Goal: Information Seeking & Learning: Understand process/instructions

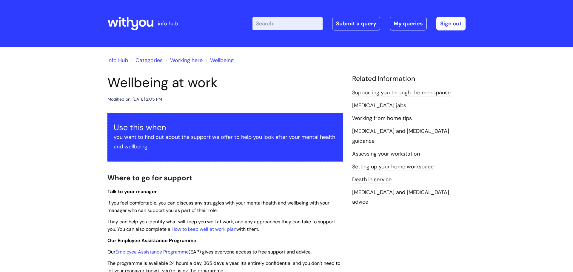
click at [182, 61] on link "Working here" at bounding box center [186, 60] width 33 height 7
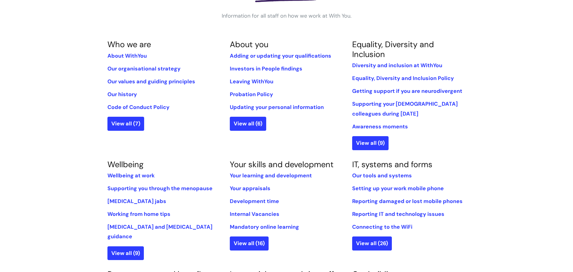
scroll to position [110, 0]
click at [281, 175] on link "Your learning and development" at bounding box center [271, 175] width 82 height 7
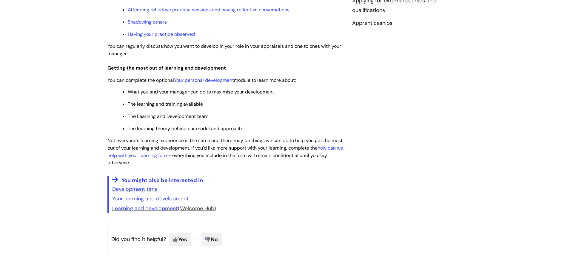
scroll to position [262, 0]
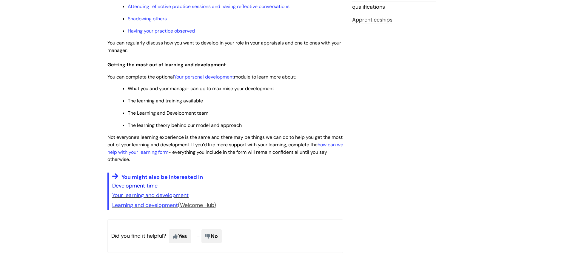
click at [143, 185] on link "Development time" at bounding box center [134, 185] width 45 height 7
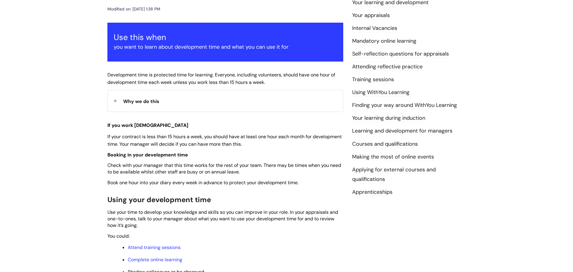
scroll to position [77, 0]
